Goal: Complete application form

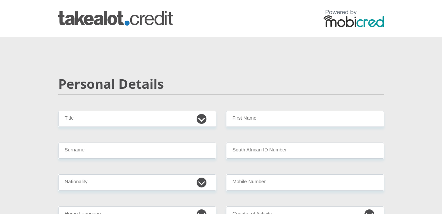
select select "Ms"
click at [58, 111] on select "Mr Ms Mrs Dr [PERSON_NAME]" at bounding box center [137, 119] width 158 height 16
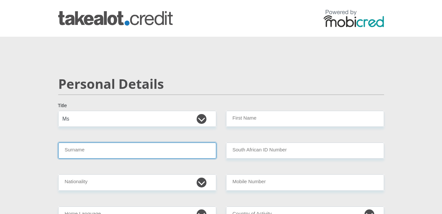
click at [69, 149] on input "Surname" at bounding box center [137, 150] width 158 height 16
type input "VILAKAZI"
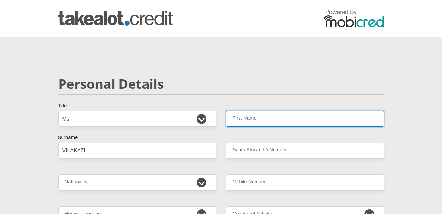
type input "SINDIVILAKAZI"
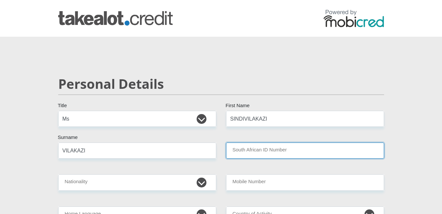
type input "9301091013089"
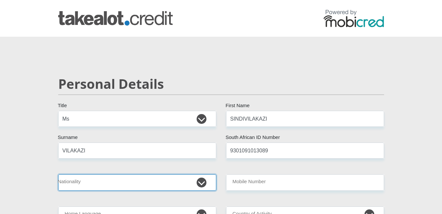
select select "ZAF"
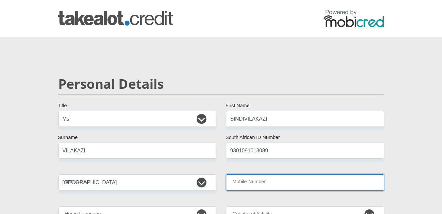
type input "0679082929"
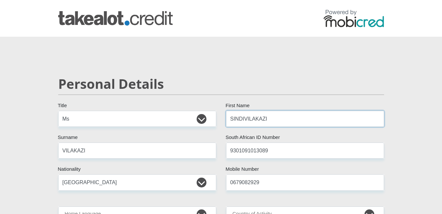
click at [243, 120] on input "SINDIVILAKAZI" at bounding box center [305, 119] width 158 height 16
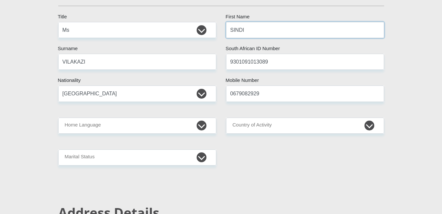
scroll to position [105, 0]
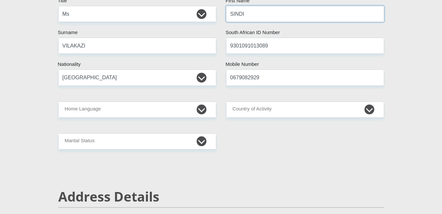
type input "SINDI"
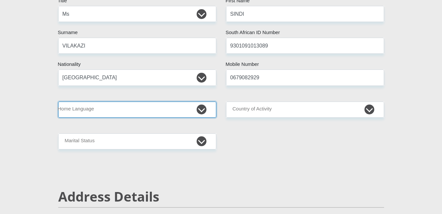
click at [90, 106] on select "Afrikaans English Sepedi South Ndebele Southern Sotho Swati Tsonga Tswana Venda…" at bounding box center [137, 110] width 158 height 16
select select "ssw"
click at [58, 102] on select "Afrikaans English Sepedi South Ndebele Southern Sotho Swati Tsonga Tswana Venda…" at bounding box center [137, 110] width 158 height 16
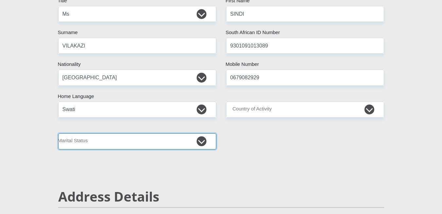
click at [102, 138] on select "Married ANC Single Divorced Widowed Married COP or Customary Law" at bounding box center [137, 141] width 158 height 16
select select "2"
click at [58, 133] on select "Married ANC Single Divorced Widowed Married COP or Customary Law" at bounding box center [137, 141] width 158 height 16
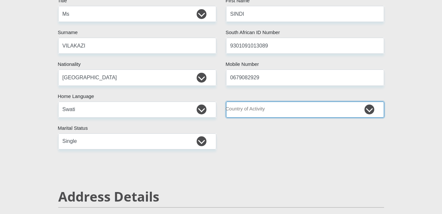
click at [260, 109] on select "[GEOGRAPHIC_DATA] [GEOGRAPHIC_DATA] [GEOGRAPHIC_DATA] [GEOGRAPHIC_DATA] [GEOGRA…" at bounding box center [305, 110] width 158 height 16
select select "ZAF"
click at [226, 102] on select "[GEOGRAPHIC_DATA] [GEOGRAPHIC_DATA] [GEOGRAPHIC_DATA] [GEOGRAPHIC_DATA] [GEOGRA…" at bounding box center [305, 110] width 158 height 16
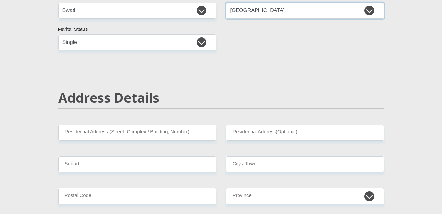
scroll to position [208, 0]
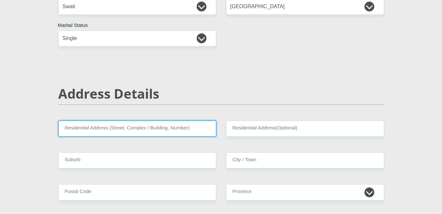
click at [76, 130] on input "Residential Address (Street, Complex / Building, Number)" at bounding box center [137, 129] width 158 height 16
type input "1456 [GEOGRAPHIC_DATA]"
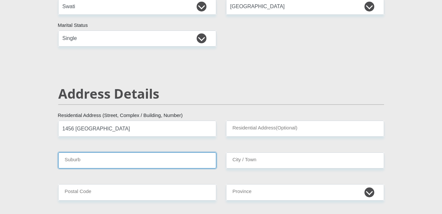
type input "Lenasia South"
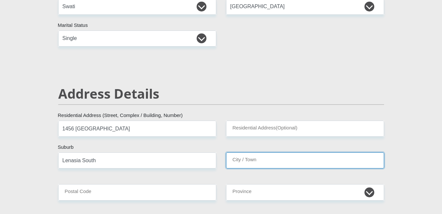
type input "Lenasia South"
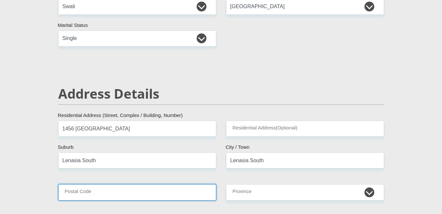
type input "1829"
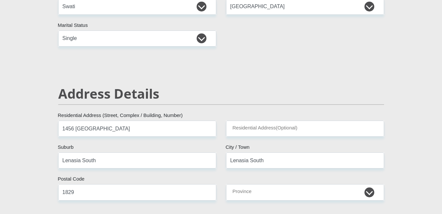
type input "[EMAIL_ADDRESS][DOMAIN_NAME]"
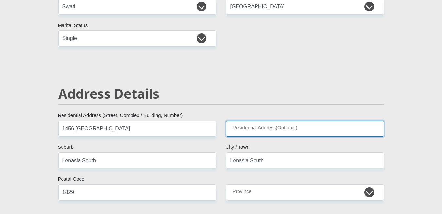
click at [250, 127] on input "Residential Address(Optional)" at bounding box center [305, 129] width 158 height 16
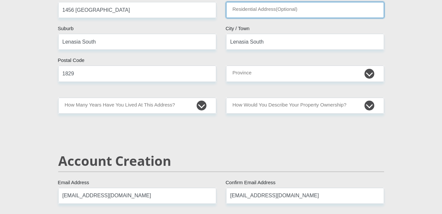
scroll to position [328, 0]
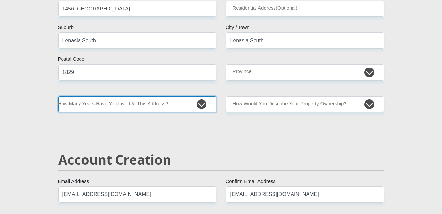
click at [89, 105] on select "less than 1 year 1-3 years 3-5 years 5+ years" at bounding box center [137, 104] width 158 height 16
select select "4"
click at [58, 96] on select "less than 1 year 1-3 years 3-5 years 5+ years" at bounding box center [137, 104] width 158 height 16
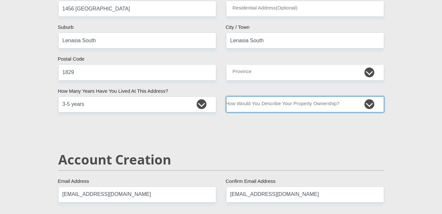
click at [248, 104] on select "Owned Rented Family Owned Company Dwelling" at bounding box center [305, 104] width 158 height 16
select select "Rented"
click at [226, 96] on select "Owned Rented Family Owned Company Dwelling" at bounding box center [305, 104] width 158 height 16
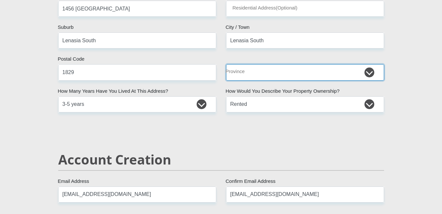
click at [245, 72] on select "Eastern Cape Free State [GEOGRAPHIC_DATA] [GEOGRAPHIC_DATA][DATE] [GEOGRAPHIC_D…" at bounding box center [305, 72] width 158 height 16
select select "Gauteng"
click at [226, 64] on select "Eastern Cape Free State [GEOGRAPHIC_DATA] [GEOGRAPHIC_DATA][DATE] [GEOGRAPHIC_D…" at bounding box center [305, 72] width 158 height 16
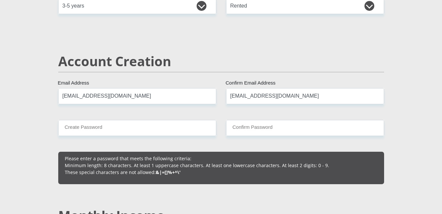
scroll to position [429, 0]
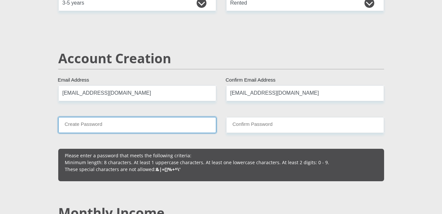
click at [84, 121] on input "Create Password" at bounding box center [137, 125] width 158 height 16
click at [75, 126] on input "Create Password" at bounding box center [137, 125] width 158 height 16
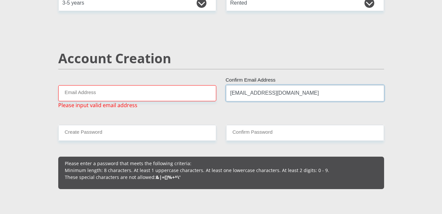
click at [281, 93] on input "[EMAIL_ADDRESS][DOMAIN_NAME]" at bounding box center [305, 93] width 158 height 16
click at [313, 91] on input "[EMAIL_ADDRESS][DOMAIN_NAME]" at bounding box center [305, 93] width 158 height 16
click at [307, 97] on input "[EMAIL_ADDRESS][DOMAIN_NAME]" at bounding box center [305, 93] width 158 height 16
click at [243, 94] on input "[EMAIL_ADDRESS][DOMAIN_NAME]" at bounding box center [305, 93] width 158 height 16
click at [239, 90] on input "[EMAIL_ADDRESS][DOMAIN_NAME]" at bounding box center [305, 93] width 158 height 16
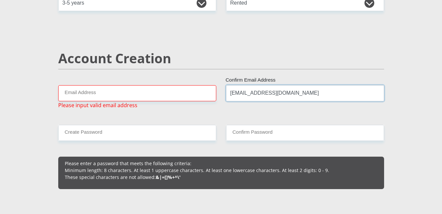
click at [293, 100] on input "[EMAIL_ADDRESS][DOMAIN_NAME]" at bounding box center [305, 93] width 158 height 16
click at [162, 90] on input "Email Address" at bounding box center [137, 93] width 158 height 16
type input "[EMAIL_ADDRESS][DOMAIN_NAME]"
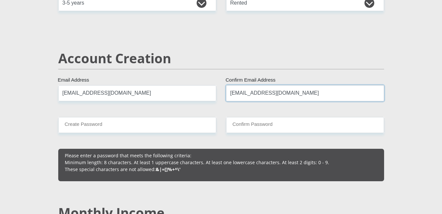
click at [312, 94] on input "[EMAIL_ADDRESS][DOMAIN_NAME]" at bounding box center [305, 93] width 158 height 16
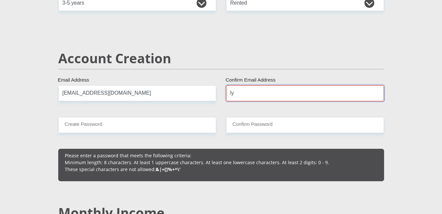
type input "l"
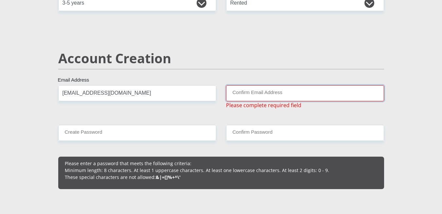
click at [241, 95] on input "Confirm Email Address" at bounding box center [305, 93] width 158 height 16
type input "[EMAIL_ADDRESS][DOMAIN_NAME]"
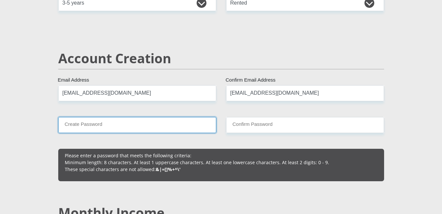
click at [71, 124] on input "Create Password" at bounding box center [137, 125] width 158 height 16
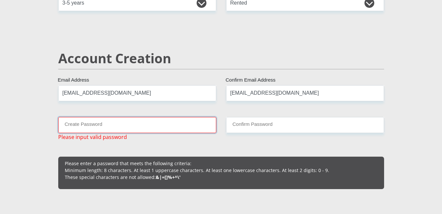
type input "S"
type input "F"
type input "T"
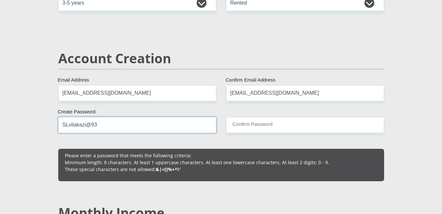
type input "SLvilakazi@93"
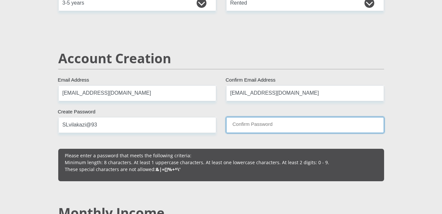
click at [253, 123] on input "Confirm Password" at bounding box center [305, 125] width 158 height 16
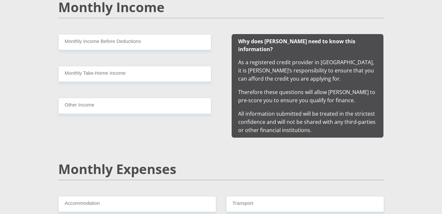
scroll to position [636, 0]
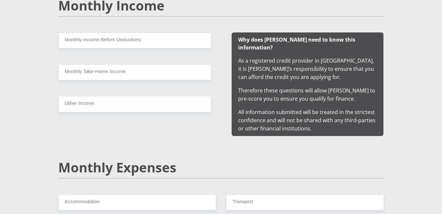
type input "SLvilakazi@93"
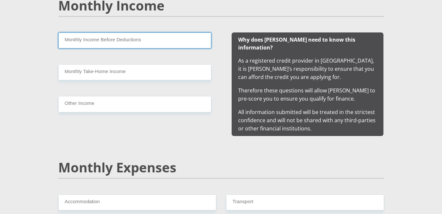
click at [82, 38] on input "Monthly Income Before Deductions" at bounding box center [134, 40] width 153 height 16
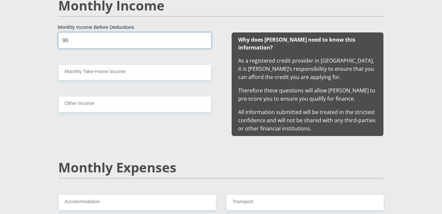
type input "9"
type input "10000"
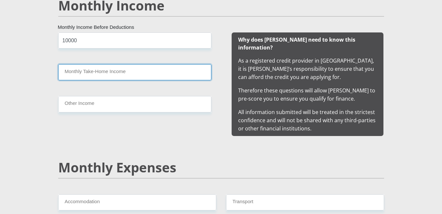
click at [76, 70] on input "Monthly Take-Home Income" at bounding box center [134, 72] width 153 height 16
type input "9000"
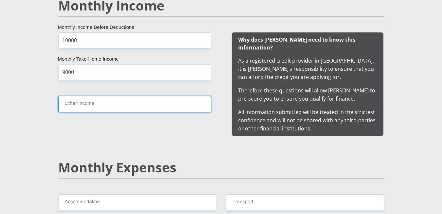
click at [82, 105] on input "Other Income" at bounding box center [134, 104] width 153 height 16
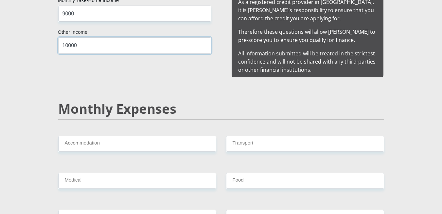
scroll to position [701, 0]
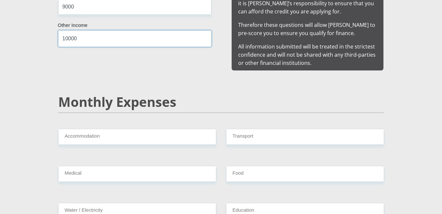
type input "10000"
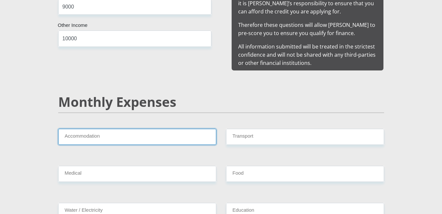
click at [102, 131] on input "Accommodation" at bounding box center [137, 137] width 158 height 16
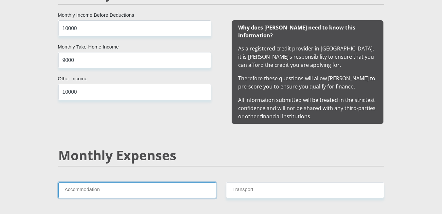
scroll to position [641, 0]
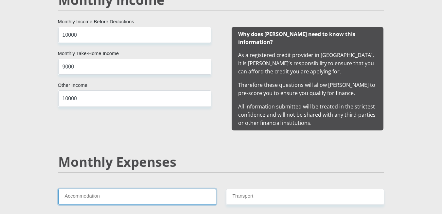
type input "2"
type input "3000"
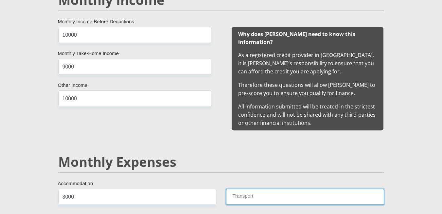
click at [241, 189] on input "Transport" at bounding box center [305, 197] width 158 height 16
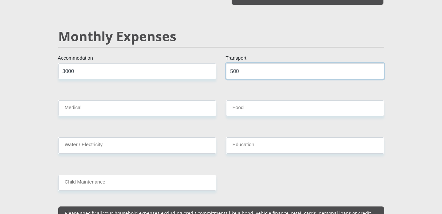
scroll to position [766, 0]
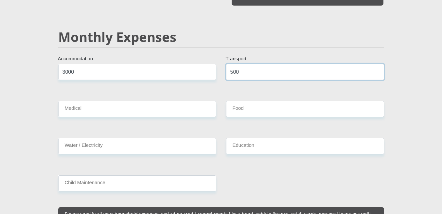
type input "500"
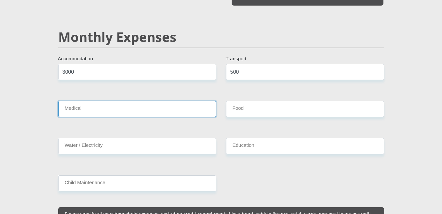
click at [79, 101] on input "Medical" at bounding box center [137, 109] width 158 height 16
type input "200"
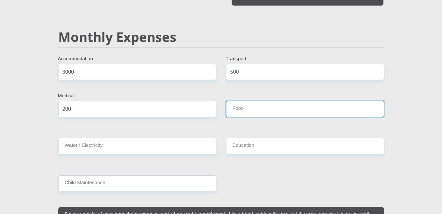
click at [244, 101] on input "Food" at bounding box center [305, 109] width 158 height 16
type input "500"
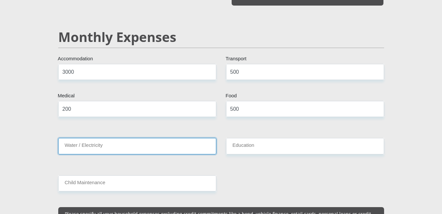
click at [79, 138] on input "Water / Electricity" at bounding box center [137, 146] width 158 height 16
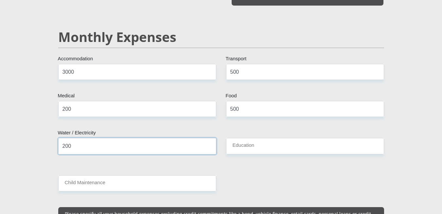
type input "200"
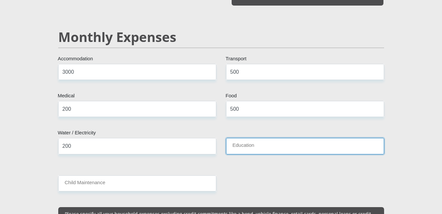
click at [248, 140] on input "Education" at bounding box center [305, 146] width 158 height 16
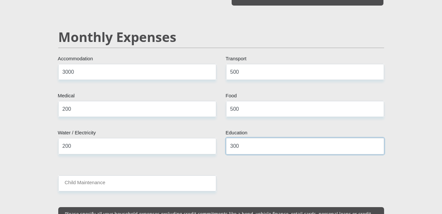
type input "300"
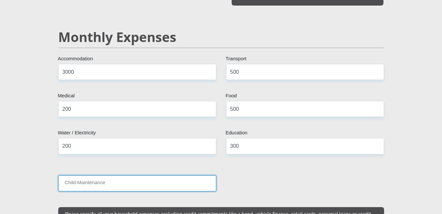
click at [77, 176] on input "Child Maintenance" at bounding box center [137, 183] width 158 height 16
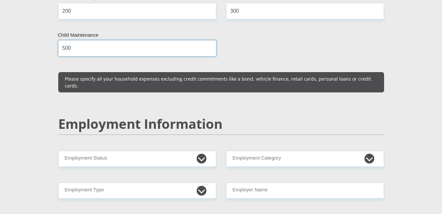
scroll to position [905, 0]
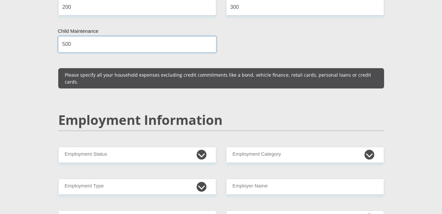
type input "500"
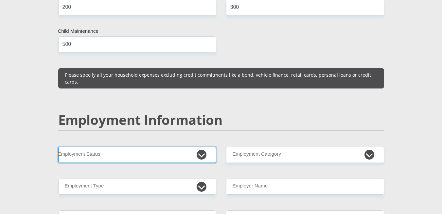
click at [76, 147] on select "Permanent/Full-time Part-time/Casual [DEMOGRAPHIC_DATA] Worker Self-Employed Ho…" at bounding box center [137, 155] width 158 height 16
select select "4"
click at [58, 147] on select "Permanent/Full-time Part-time/Casual [DEMOGRAPHIC_DATA] Worker Self-Employed Ho…" at bounding box center [137, 155] width 158 height 16
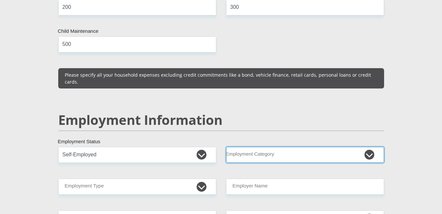
click at [246, 147] on select "AGRICULTURE ALCOHOL & TOBACCO CONSTRUCTION MATERIALS METALLURGY EQUIPMENT FOR R…" at bounding box center [305, 155] width 158 height 16
click at [226, 147] on select "AGRICULTURE ALCOHOL & TOBACCO CONSTRUCTION MATERIALS METALLURGY EQUIPMENT FOR R…" at bounding box center [305, 155] width 158 height 16
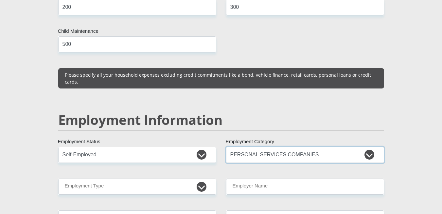
click at [343, 147] on select "AGRICULTURE ALCOHOL & TOBACCO CONSTRUCTION MATERIALS METALLURGY EQUIPMENT FOR R…" at bounding box center [305, 155] width 158 height 16
select select "53"
click at [226, 147] on select "AGRICULTURE ALCOHOL & TOBACCO CONSTRUCTION MATERIALS METALLURGY EQUIPMENT FOR R…" at bounding box center [305, 155] width 158 height 16
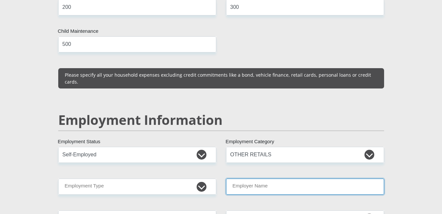
click at [356, 178] on input "Employer Name" at bounding box center [305, 186] width 158 height 16
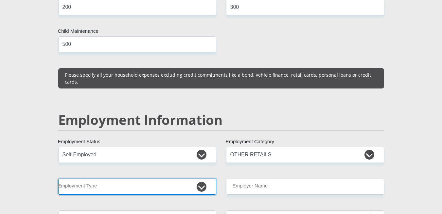
click at [70, 178] on select "College/Lecturer Craft Seller Creative Driver Executive Farmer Forces - Non Com…" at bounding box center [137, 186] width 158 height 16
select select "Self-Employed"
click at [58, 178] on select "College/Lecturer Craft Seller Creative Driver Executive Farmer Forces - Non Com…" at bounding box center [137, 186] width 158 height 16
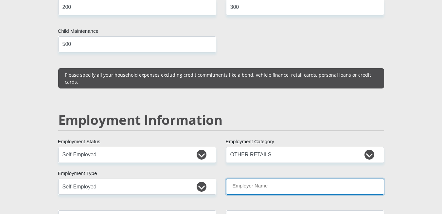
click at [334, 178] on input "Employer Name" at bounding box center [305, 186] width 158 height 16
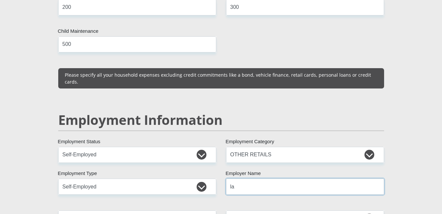
type input "l"
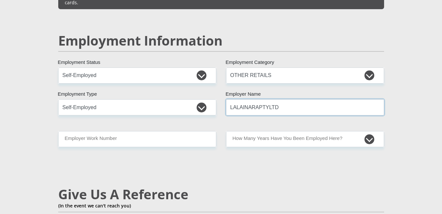
scroll to position [990, 0]
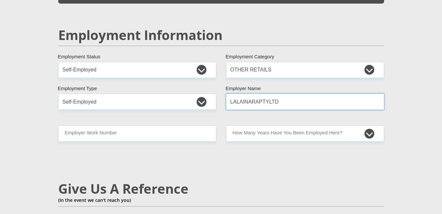
type input "LALAINARAPTYLTD"
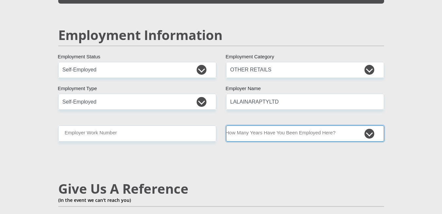
click at [350, 125] on select "less than 1 year 1-3 years 3-5 years 5+ years" at bounding box center [305, 133] width 158 height 16
select select "6"
click at [226, 125] on select "less than 1 year 1-3 years 3-5 years 5+ years" at bounding box center [305, 133] width 158 height 16
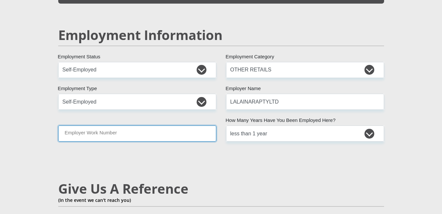
click at [79, 125] on input "Employer Work Number" at bounding box center [137, 133] width 158 height 16
type input "0679082929"
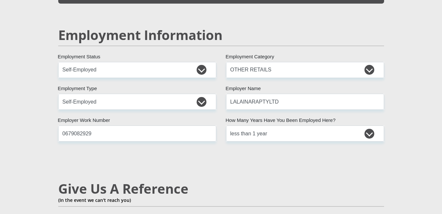
type input "[PERSON_NAME]"
type input "Vilakazi"
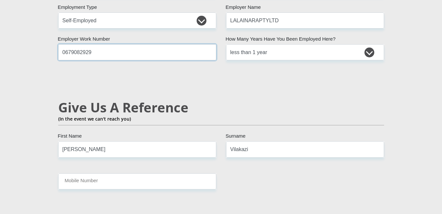
scroll to position [1072, 0]
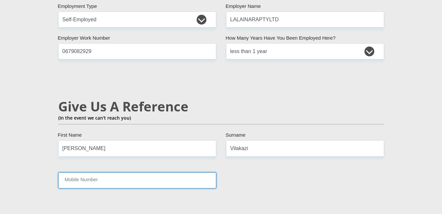
click at [77, 172] on input "Mobile Number" at bounding box center [137, 180] width 158 height 16
type input "0679082929"
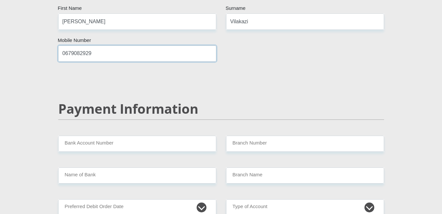
scroll to position [1209, 0]
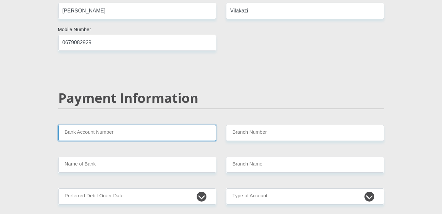
click at [80, 125] on input "Bank Account Number" at bounding box center [137, 133] width 158 height 16
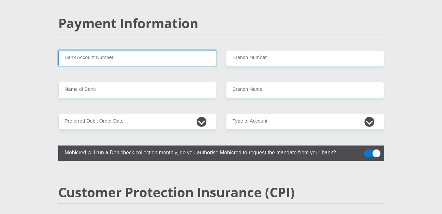
scroll to position [1286, 0]
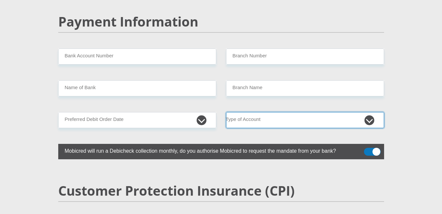
click at [282, 112] on select "Cheque Savings" at bounding box center [305, 120] width 158 height 16
click at [241, 112] on select "Cheque Savings" at bounding box center [305, 120] width 158 height 16
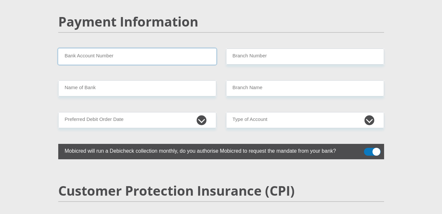
click at [72, 48] on input "Bank Account Number" at bounding box center [137, 56] width 158 height 16
type input "167153337"
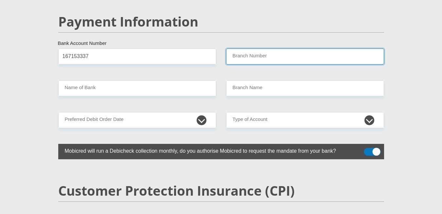
click at [281, 48] on input "Branch Number" at bounding box center [305, 56] width 158 height 16
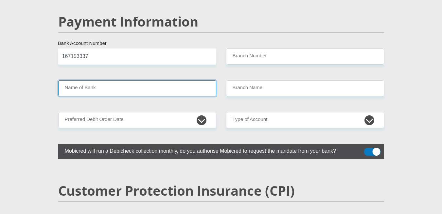
click at [75, 80] on input "Name of Bank" at bounding box center [137, 88] width 158 height 16
click at [81, 80] on input "Name of Bank" at bounding box center [137, 88] width 158 height 16
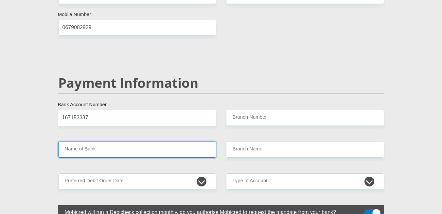
scroll to position [1223, 0]
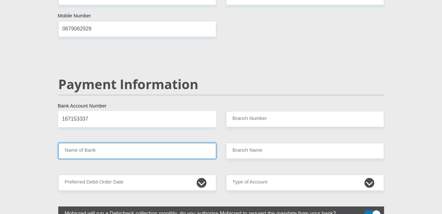
click at [76, 143] on input "Name of Bank" at bounding box center [137, 151] width 158 height 16
click at [80, 143] on input "Name of Bank" at bounding box center [137, 151] width 158 height 16
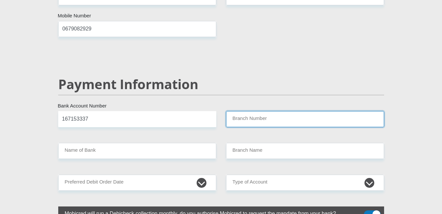
click at [249, 111] on input "Branch Number" at bounding box center [305, 119] width 158 height 16
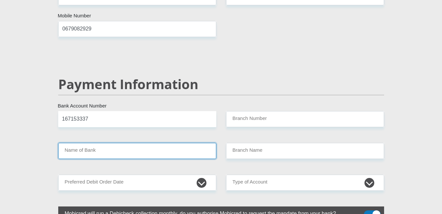
click at [75, 143] on input "Name of Bank" at bounding box center [137, 151] width 158 height 16
click at [126, 143] on input "Name of Bank" at bounding box center [137, 151] width 158 height 16
click at [211, 143] on input "Name of Bank" at bounding box center [137, 151] width 158 height 16
click at [209, 143] on input "Name of Bank" at bounding box center [137, 151] width 158 height 16
click at [160, 143] on input "Name of Bank" at bounding box center [137, 151] width 158 height 16
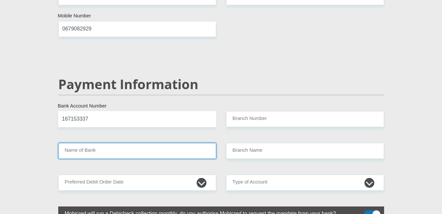
click at [65, 143] on input "Name of Bank" at bounding box center [137, 151] width 158 height 16
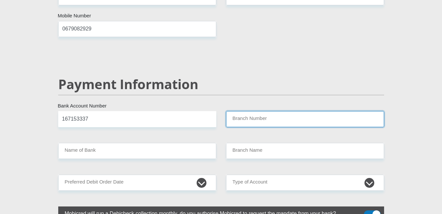
click at [251, 111] on input "Branch Number" at bounding box center [305, 119] width 158 height 16
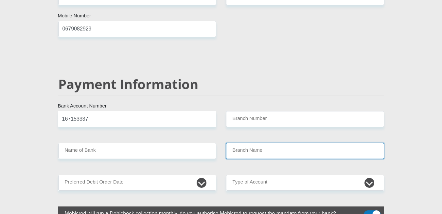
click at [299, 143] on input "Branch Name" at bounding box center [305, 151] width 158 height 16
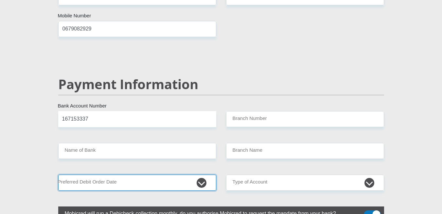
click at [203, 175] on select "1st 2nd 3rd 4th 5th 7th 18th 19th 20th 21st 22nd 23rd 24th 25th 26th 27th 28th …" at bounding box center [137, 183] width 158 height 16
select select "30"
click at [58, 175] on select "1st 2nd 3rd 4th 5th 7th 18th 19th 20th 21st 22nd 23rd 24th 25th 26th 27th 28th …" at bounding box center [137, 183] width 158 height 16
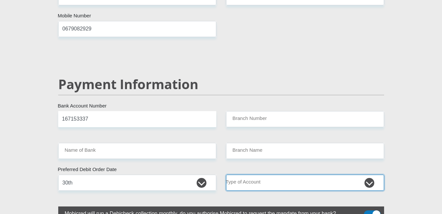
click at [370, 175] on select "Cheque Savings" at bounding box center [305, 183] width 158 height 16
select select "SAV"
click at [226, 175] on select "Cheque Savings" at bounding box center [305, 183] width 158 height 16
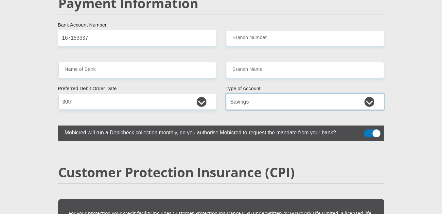
scroll to position [1306, 0]
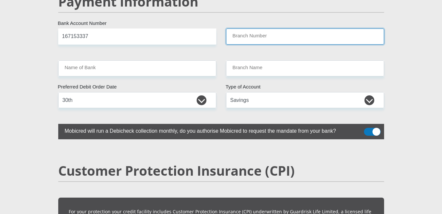
click at [304, 28] on input "Branch Number" at bounding box center [305, 36] width 158 height 16
click at [242, 28] on input "Branch Number" at bounding box center [305, 36] width 158 height 16
paste input "470010"
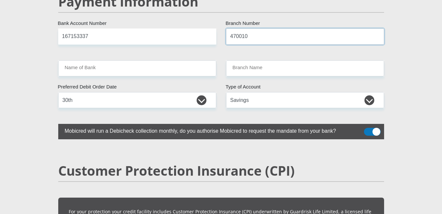
type input "470010"
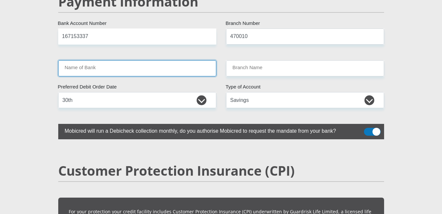
click at [74, 60] on input "Name of Bank" at bounding box center [137, 68] width 158 height 16
type input "CAPITEC BANK LIMITED"
type input "CAPITEC BANK CPC"
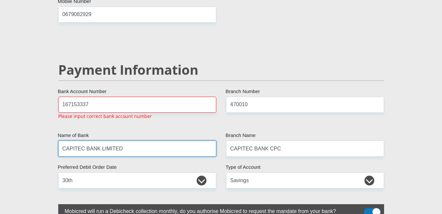
scroll to position [1237, 0]
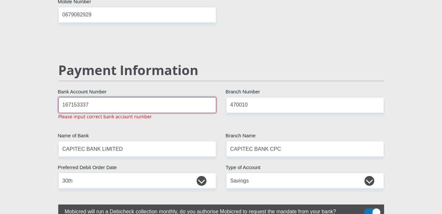
click at [73, 97] on input "167153337" at bounding box center [137, 105] width 158 height 16
click at [70, 97] on input "167153337" at bounding box center [137, 105] width 158 height 16
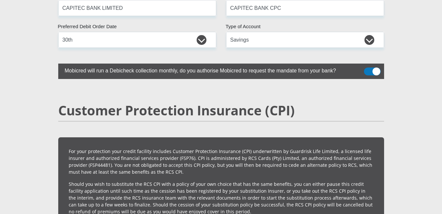
scroll to position [1379, 0]
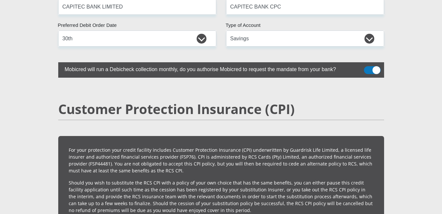
type input "1670153337"
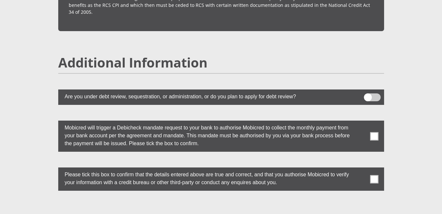
scroll to position [1752, 0]
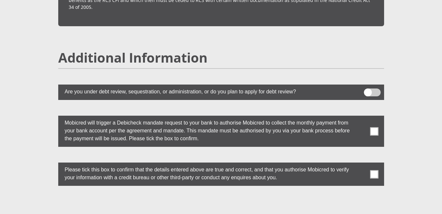
click at [374, 127] on span at bounding box center [374, 131] width 8 height 8
click at [362, 117] on input "checkbox" at bounding box center [362, 117] width 0 height 0
click at [375, 170] on span at bounding box center [374, 174] width 8 height 8
click at [362, 164] on input "checkbox" at bounding box center [362, 164] width 0 height 0
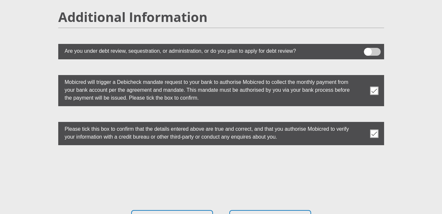
scroll to position [1794, 0]
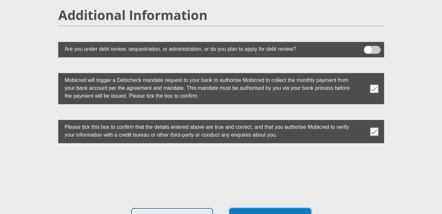
click at [279, 208] on button "Proceed" at bounding box center [271, 218] width 82 height 21
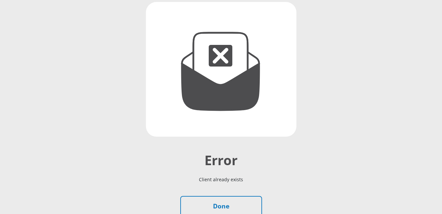
scroll to position [138, 0]
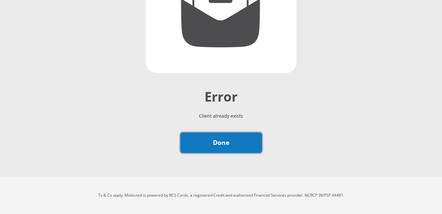
click at [212, 145] on link "Done" at bounding box center [221, 142] width 82 height 21
